Goal: Task Accomplishment & Management: Manage account settings

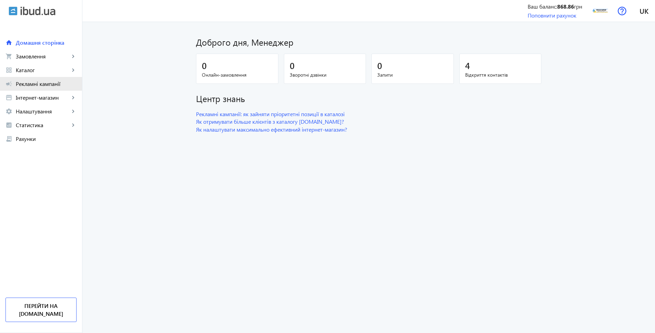
click at [24, 83] on span "Рекламні кампанії" at bounding box center [46, 83] width 61 height 7
